Goal: Task Accomplishment & Management: Manage account settings

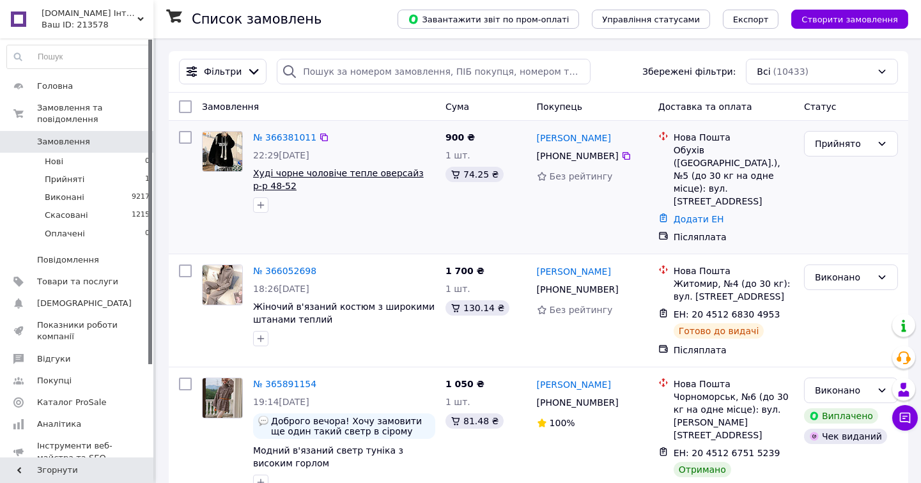
click at [284, 138] on link "№ 366381011" at bounding box center [284, 137] width 63 height 10
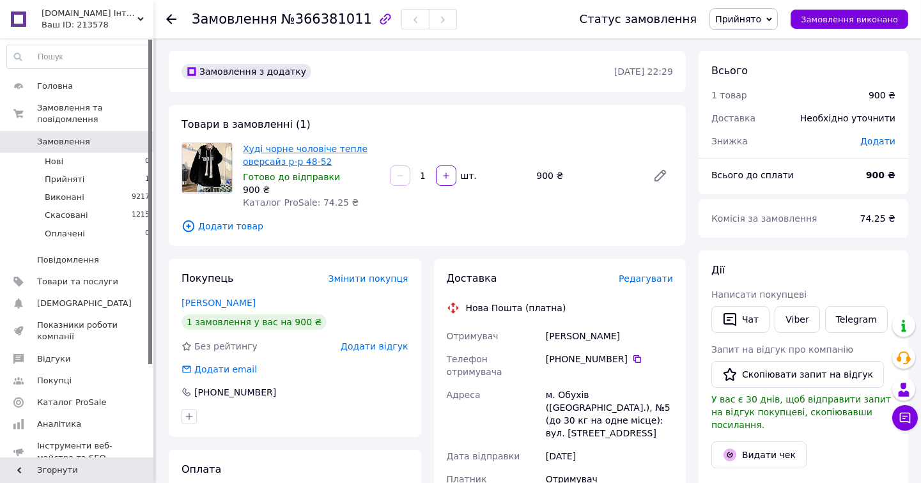
click at [277, 158] on link "Худі чорне чоловіче тепле оверсайз р-р 48-52" at bounding box center [305, 155] width 125 height 23
click at [644, 282] on span "Редагувати" at bounding box center [646, 279] width 54 height 10
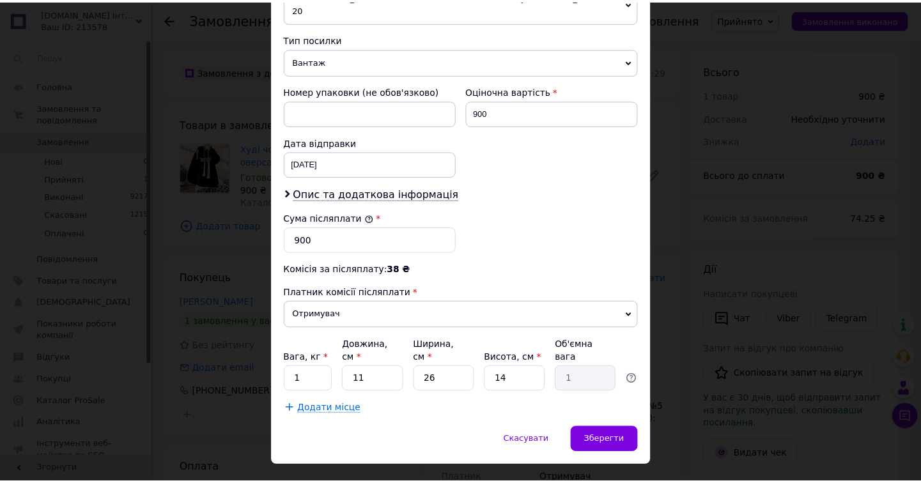
scroll to position [493, 0]
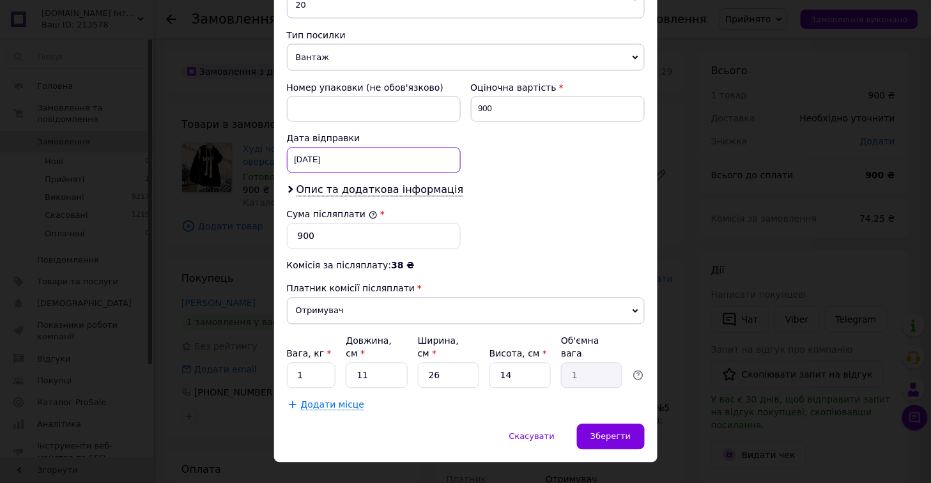
click at [346, 148] on div "[DATE] < 2025 > < Октябрь > Пн Вт Ср Чт Пт Сб Вс 29 30 1 2 3 4 5 6 7 8 9 10 11 …" at bounding box center [374, 161] width 174 height 26
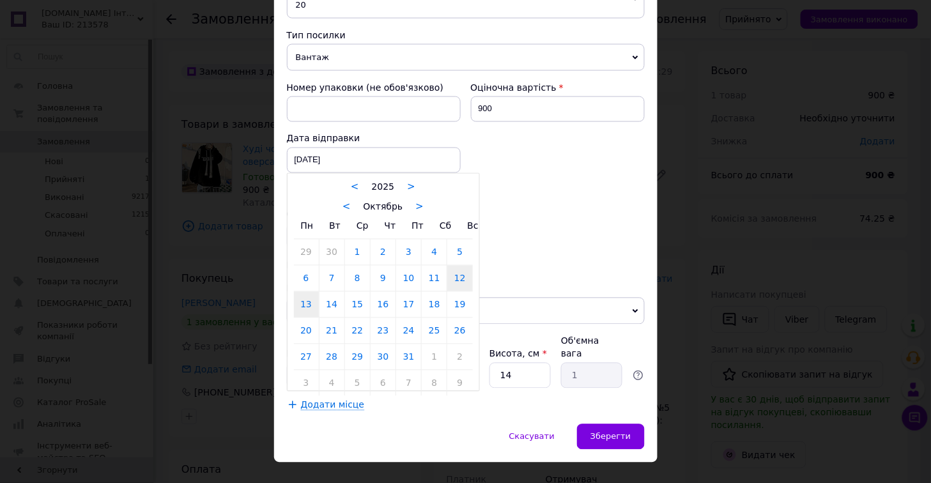
click at [309, 295] on link "13" at bounding box center [306, 305] width 25 height 26
type input "[DATE]"
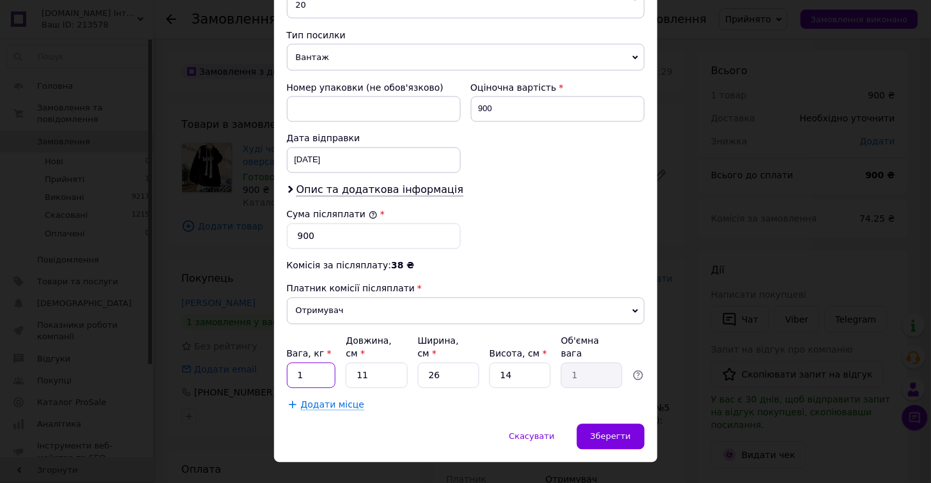
click at [318, 363] on input "1" at bounding box center [311, 376] width 49 height 26
type input "2"
click at [389, 363] on input "11" at bounding box center [376, 376] width 61 height 26
type input "1"
type input "0.1"
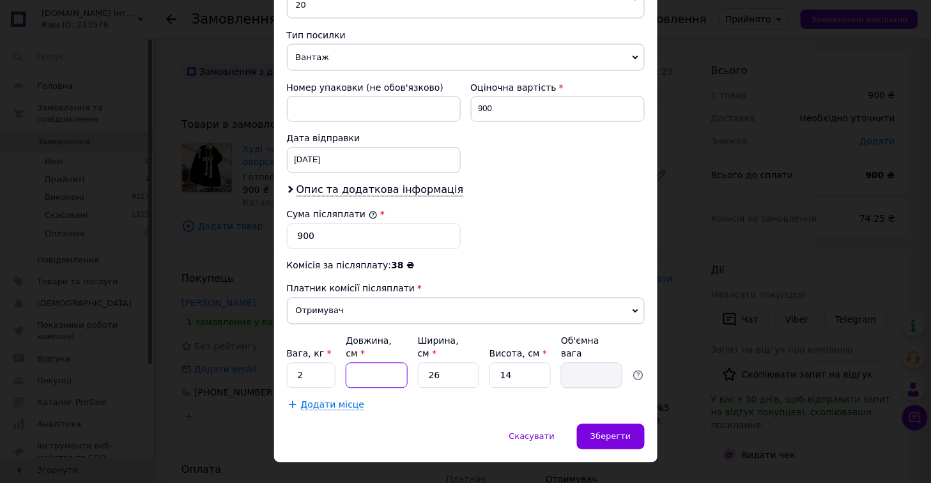
type input "2"
type input "0.18"
type input "20"
type input "1.82"
type input "20"
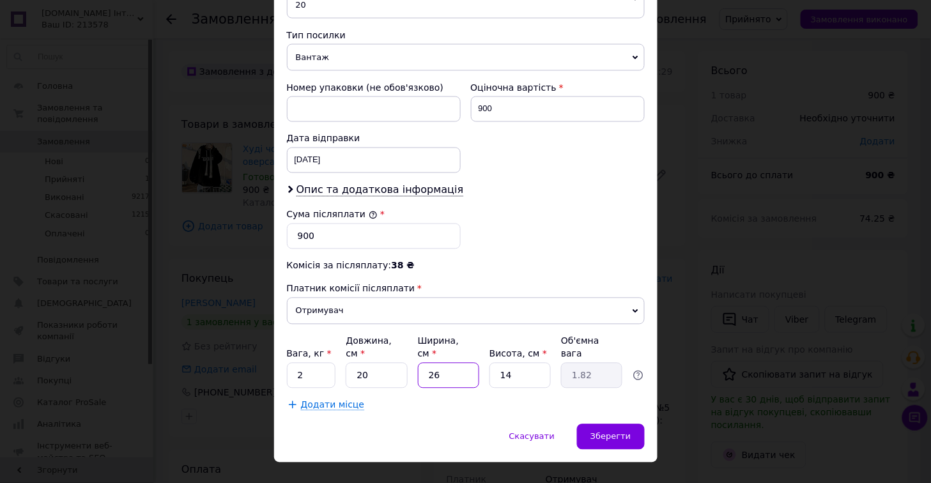
click at [452, 363] on input "26" at bounding box center [448, 376] width 61 height 26
type input "2"
type input "0.14"
type input "20"
type input "1.4"
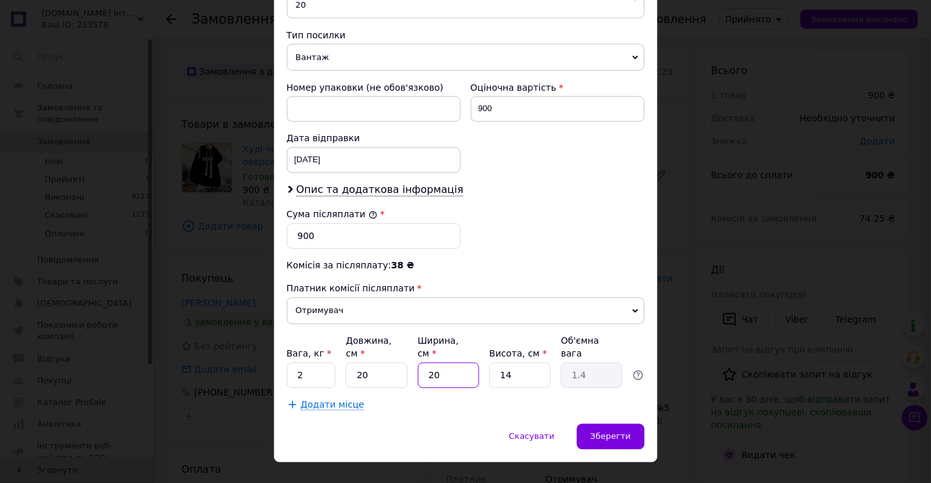
type input "20"
click at [518, 363] on input "14" at bounding box center [520, 376] width 61 height 26
type input "1"
type input "0.1"
type input "2"
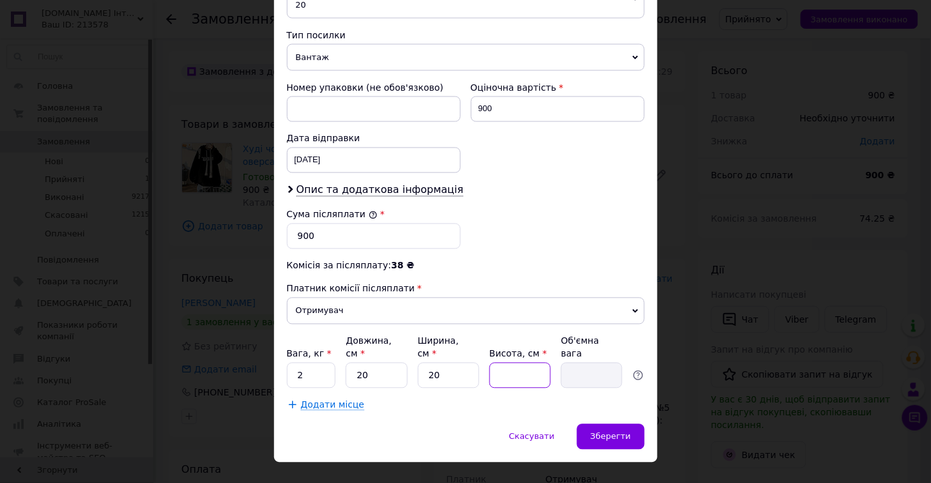
type input "0.2"
type input "20"
type input "2"
type input "20"
click at [607, 432] on span "Зберегти" at bounding box center [611, 437] width 40 height 10
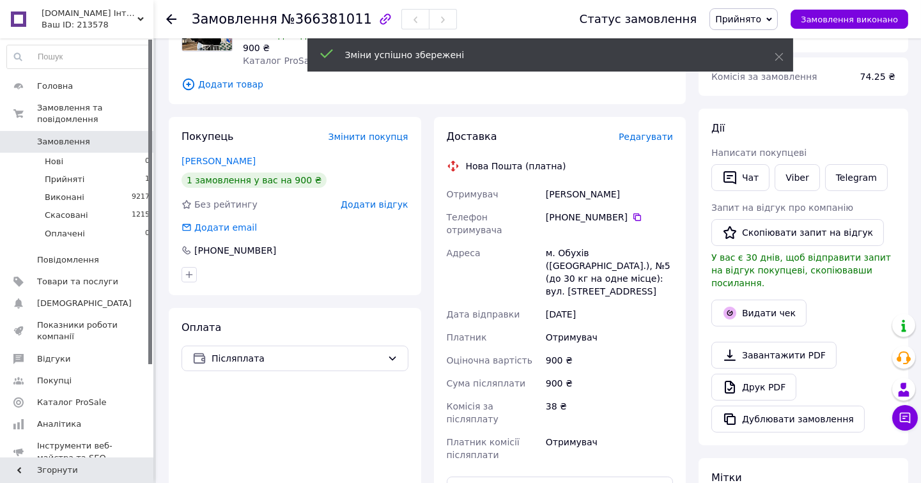
scroll to position [213, 0]
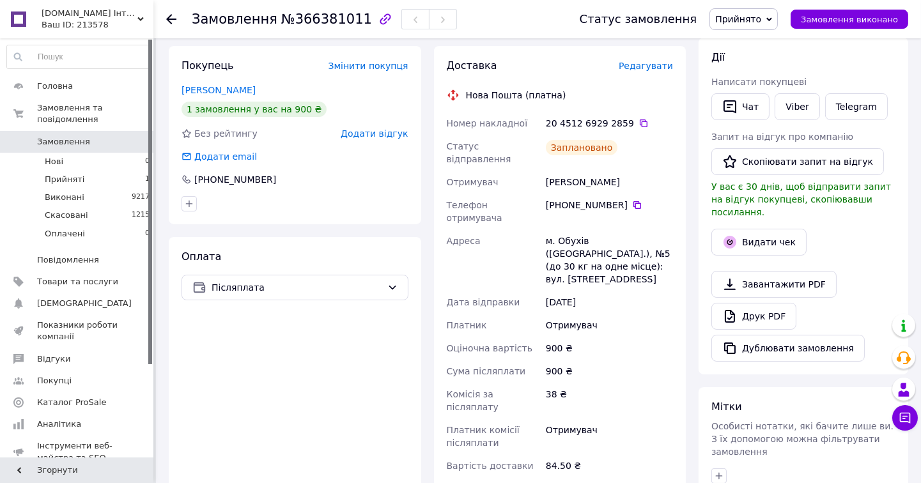
drag, startPoint x: 445, startPoint y: 125, endPoint x: 595, endPoint y: 267, distance: 205.7
click at [595, 267] on div "Номер накладної 20 4512 6929 2859   Статус відправлення Заплановано Отримувач […" at bounding box center [560, 295] width 232 height 366
copy div "Номер накладної 20 4512 6929 2859   Статус відправлення Заплановано Отримувач […"
click at [755, 19] on span "Прийнято" at bounding box center [738, 19] width 46 height 10
click at [743, 42] on li "Виконано" at bounding box center [743, 44] width 67 height 19
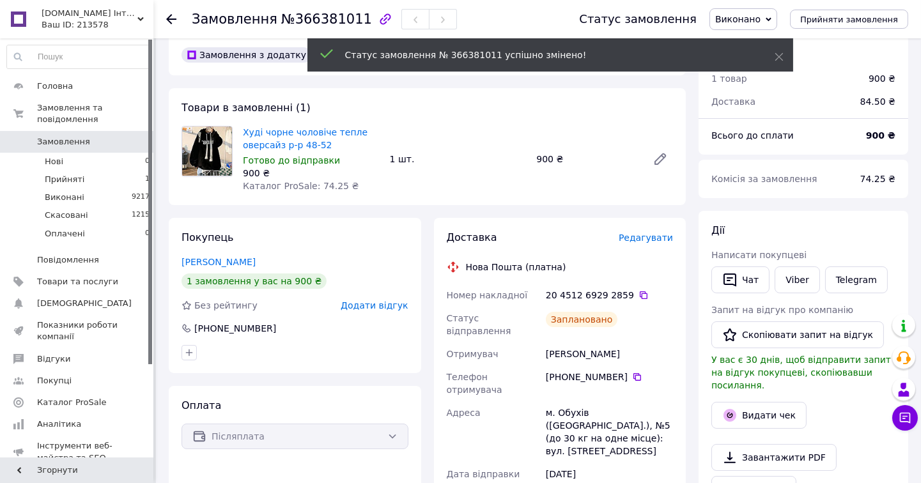
scroll to position [0, 0]
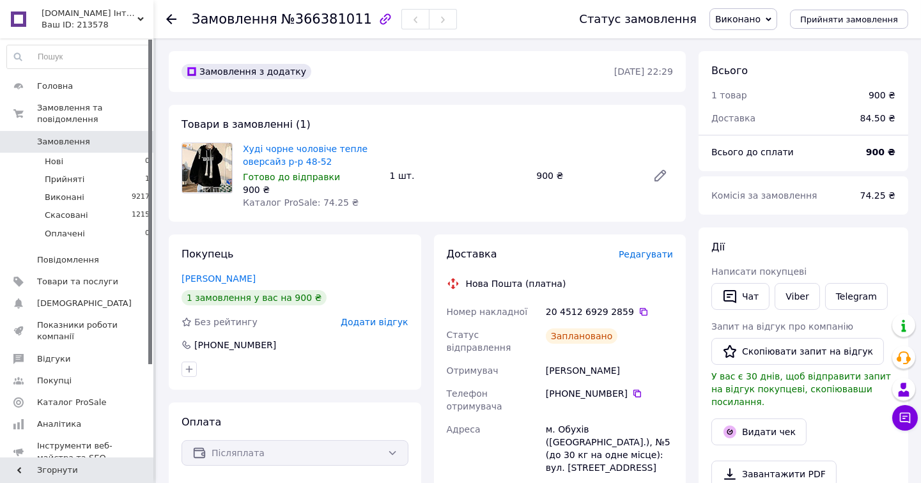
click at [66, 136] on span "Замовлення" at bounding box center [63, 142] width 53 height 12
